Goal: Information Seeking & Learning: Learn about a topic

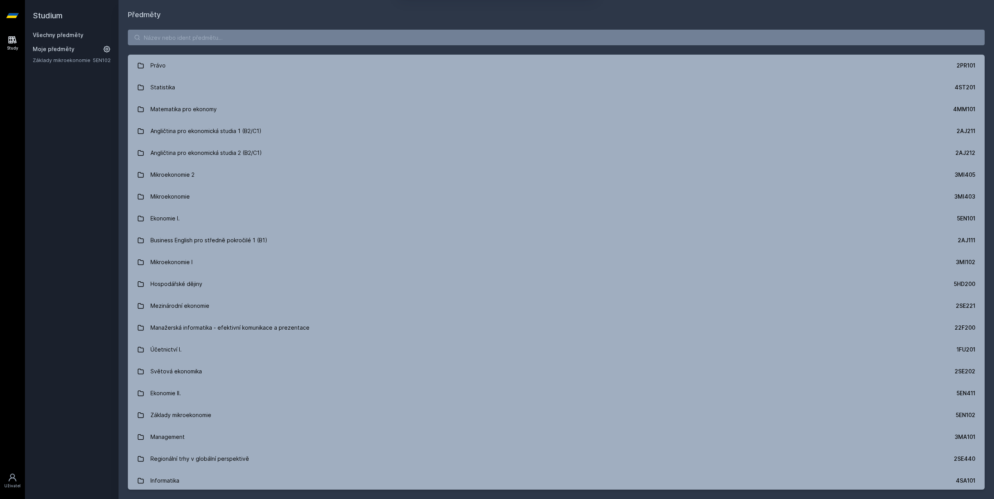
drag, startPoint x: 497, startPoint y: 54, endPoint x: 422, endPoint y: 49, distance: 74.6
click at [497, 54] on button "Ne" at bounding box center [499, 50] width 28 height 19
click at [411, 41] on div "[PERSON_NAME] dostávat tipy ohledně studia, nových testů, hodnocení učitelů a p…" at bounding box center [497, 34] width 994 height 69
click at [413, 35] on input "search" at bounding box center [556, 38] width 857 height 16
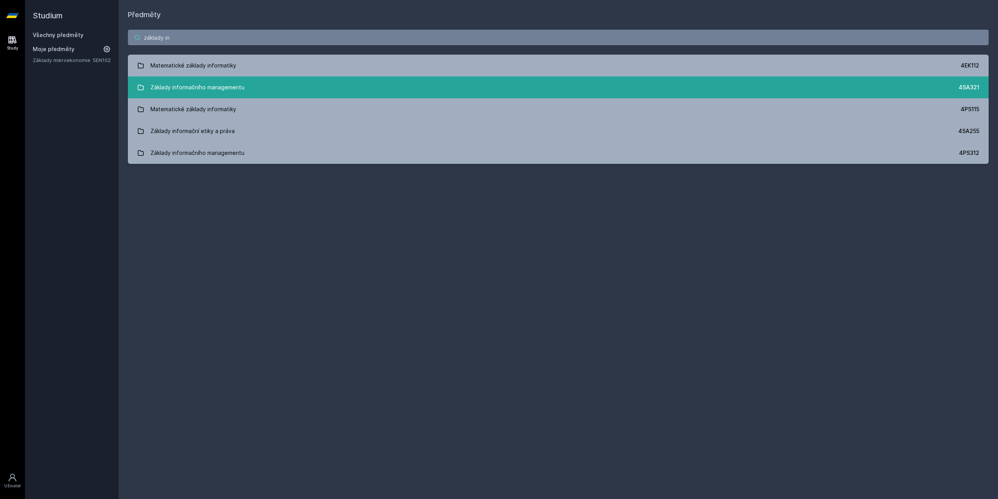
type input "základy in"
click at [248, 80] on link "Základy informačního managementu 4SA321" at bounding box center [558, 87] width 861 height 22
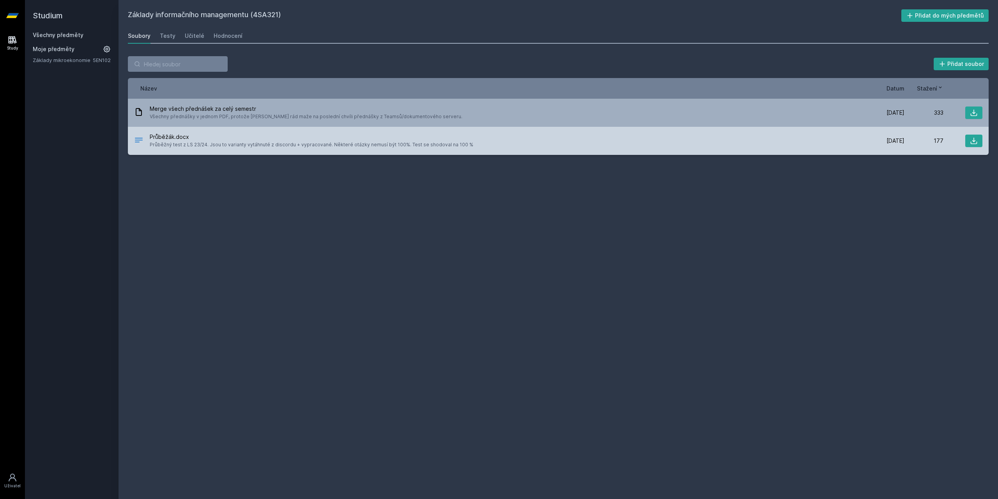
click at [316, 153] on div "Průběžák.docx Průběžný test z LS 23/24. Jsou to varianty vytáhnuté z discordu +…" at bounding box center [558, 141] width 861 height 28
click at [272, 144] on span "Průběžný test z LS 23/24. Jsou to varianty vytáhnuté z discordu + vypracované. …" at bounding box center [312, 145] width 324 height 8
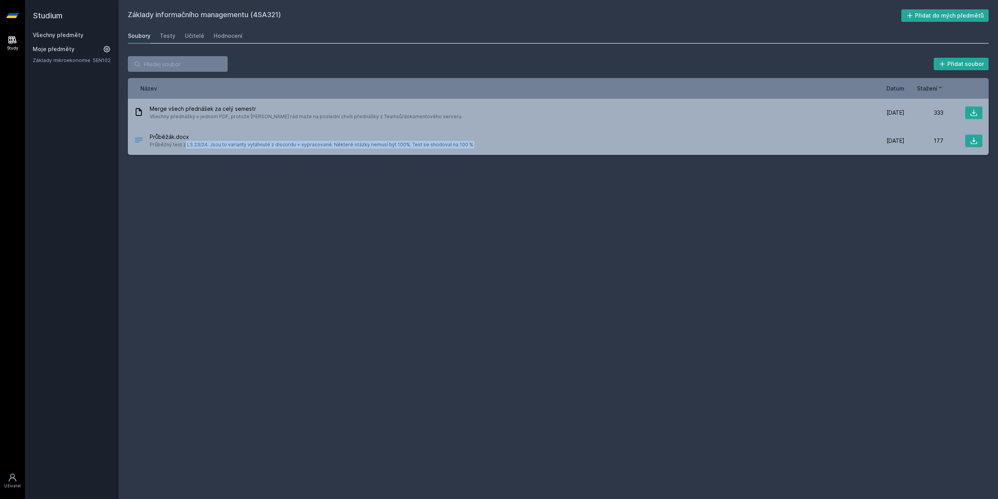
click at [268, 170] on div "Základy informačního managementu (4SA321) Přidat do mých předmětů [GEOGRAPHIC_D…" at bounding box center [558, 249] width 861 height 480
drag, startPoint x: 228, startPoint y: 0, endPoint x: 270, endPoint y: 25, distance: 48.9
click at [270, 25] on div "Základy informačního managementu (4SA321) Přidat do mých předmětů [GEOGRAPHIC_D…" at bounding box center [558, 249] width 861 height 480
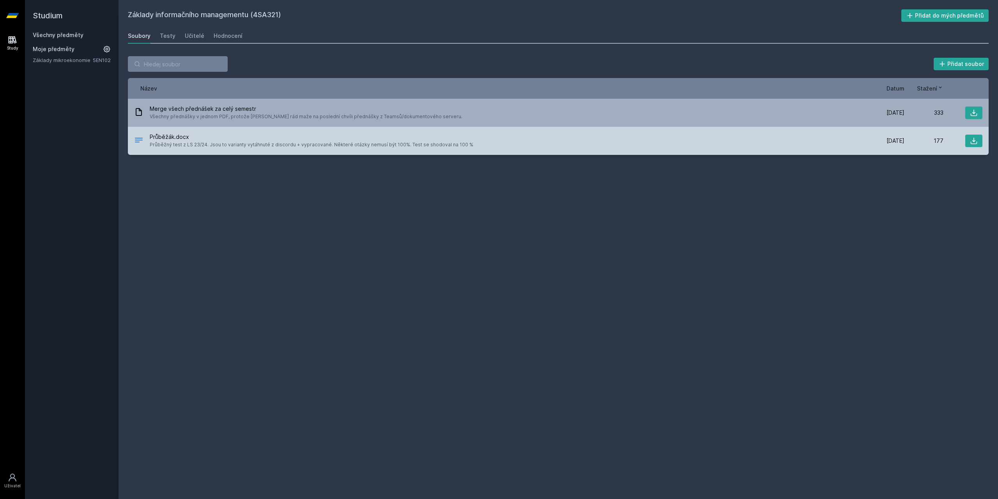
click at [232, 143] on span "Průběžný test z LS 23/24. Jsou to varianty vytáhnuté z discordu + vypracované. …" at bounding box center [312, 145] width 324 height 8
click at [974, 144] on icon at bounding box center [974, 141] width 8 height 8
